Goal: Transaction & Acquisition: Purchase product/service

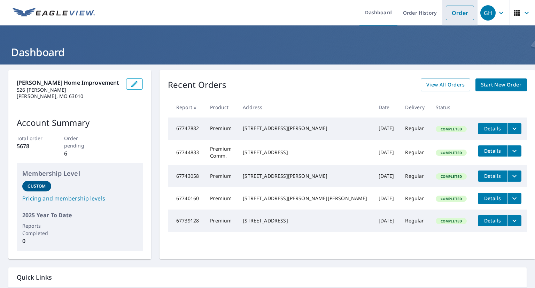
click at [451, 20] on link "Order" at bounding box center [460, 13] width 28 height 15
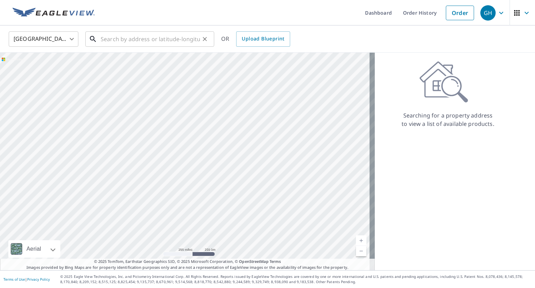
click at [114, 42] on input "text" at bounding box center [150, 39] width 99 height 20
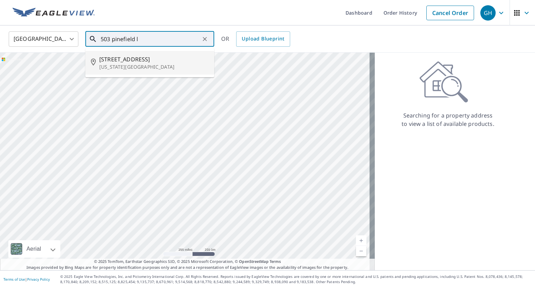
click at [148, 58] on span "[STREET_ADDRESS]" at bounding box center [153, 59] width 109 height 8
type input "[STREET_ADDRESS][US_STATE]"
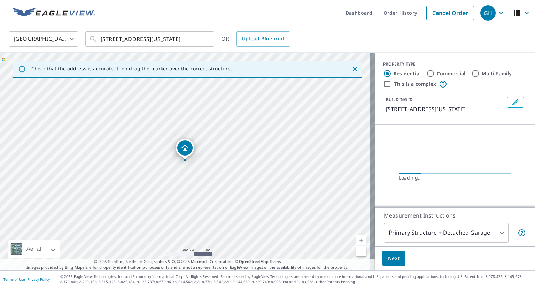
click at [440, 231] on body "GH GH Dashboard Order History Cancel Order GH [GEOGRAPHIC_DATA] [GEOGRAPHIC_DAT…" at bounding box center [267, 144] width 535 height 288
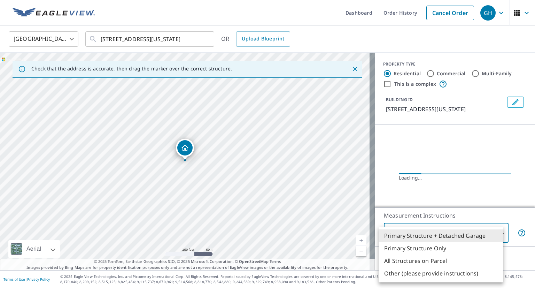
click at [435, 244] on li "Primary Structure Only" at bounding box center [441, 248] width 125 height 13
type input "2"
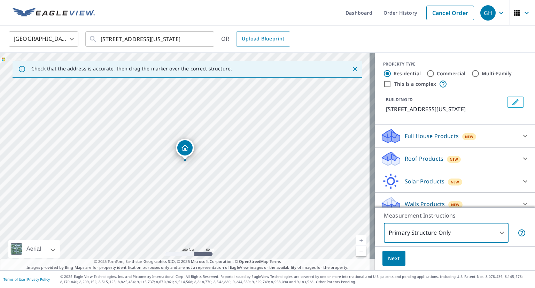
click at [414, 163] on p "Roof Products" at bounding box center [424, 158] width 39 height 8
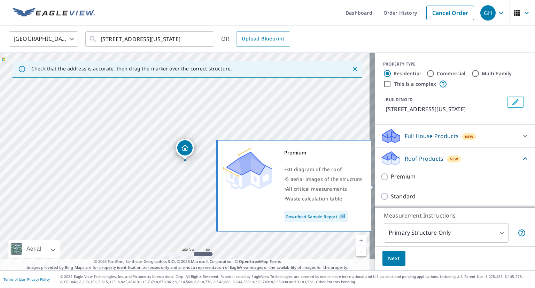
click at [399, 181] on p "Premium" at bounding box center [403, 176] width 25 height 9
click at [391, 181] on input "Premium" at bounding box center [385, 176] width 10 height 8
checkbox input "true"
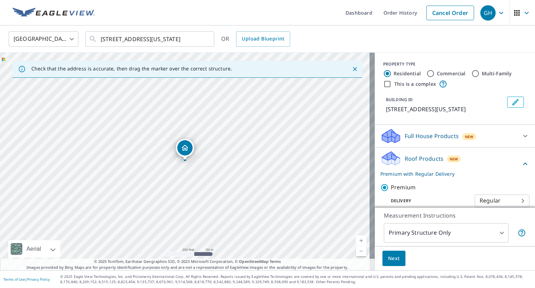
click at [393, 254] on span "Next" at bounding box center [394, 258] width 12 height 9
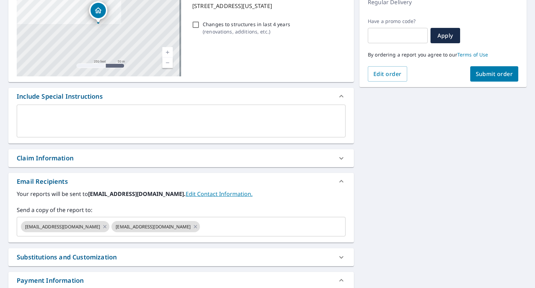
scroll to position [105, 0]
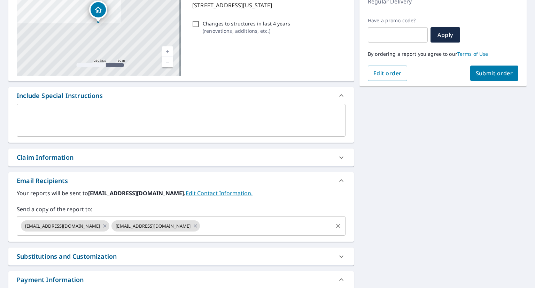
click at [202, 217] on div "[EMAIL_ADDRESS][DOMAIN_NAME] [EMAIL_ADDRESS][DOMAIN_NAME] ​" at bounding box center [181, 226] width 329 height 20
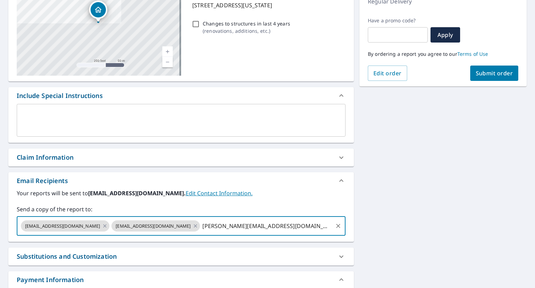
type input "[PERSON_NAME][EMAIL_ADDRESS][DOMAIN_NAME]"
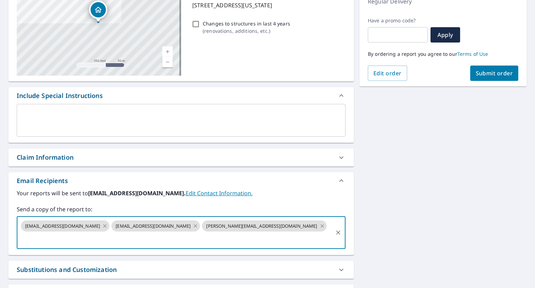
click at [474, 68] on button "Submit order" at bounding box center [494, 73] width 48 height 15
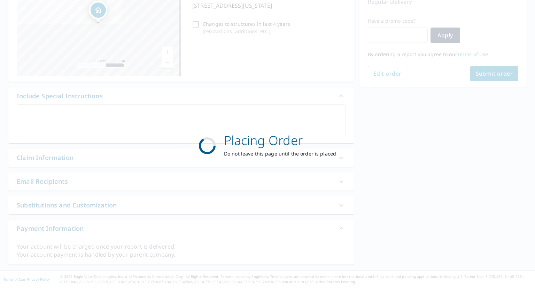
scroll to position [103, 0]
